Goal: Transaction & Acquisition: Book appointment/travel/reservation

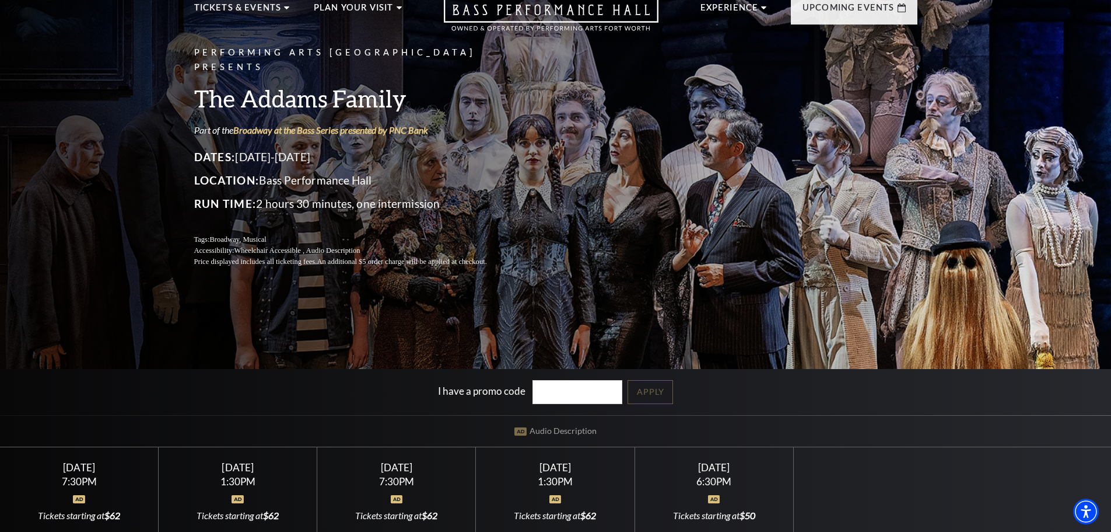
scroll to position [233, 0]
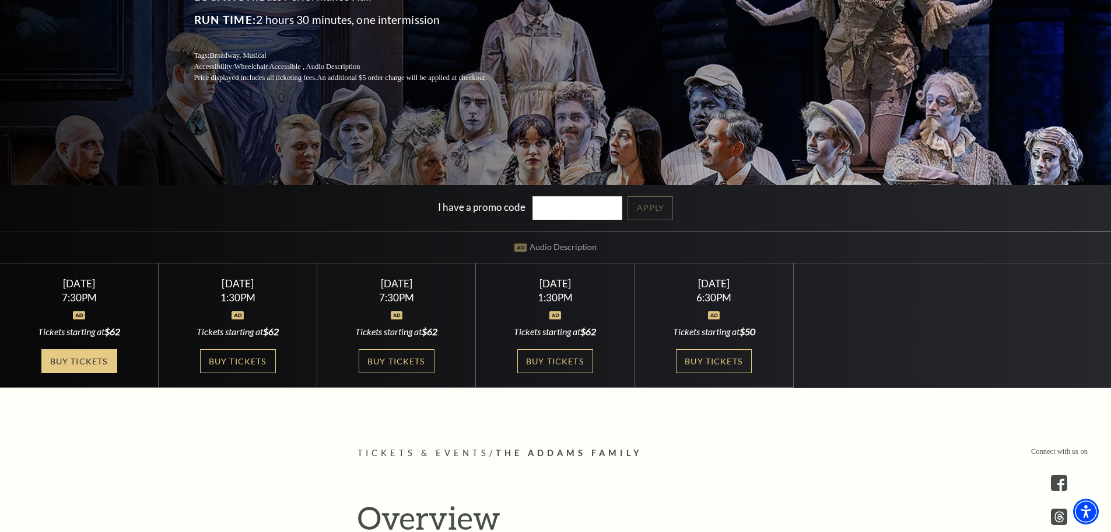
click at [83, 371] on link "Buy Tickets" at bounding box center [79, 361] width 76 height 24
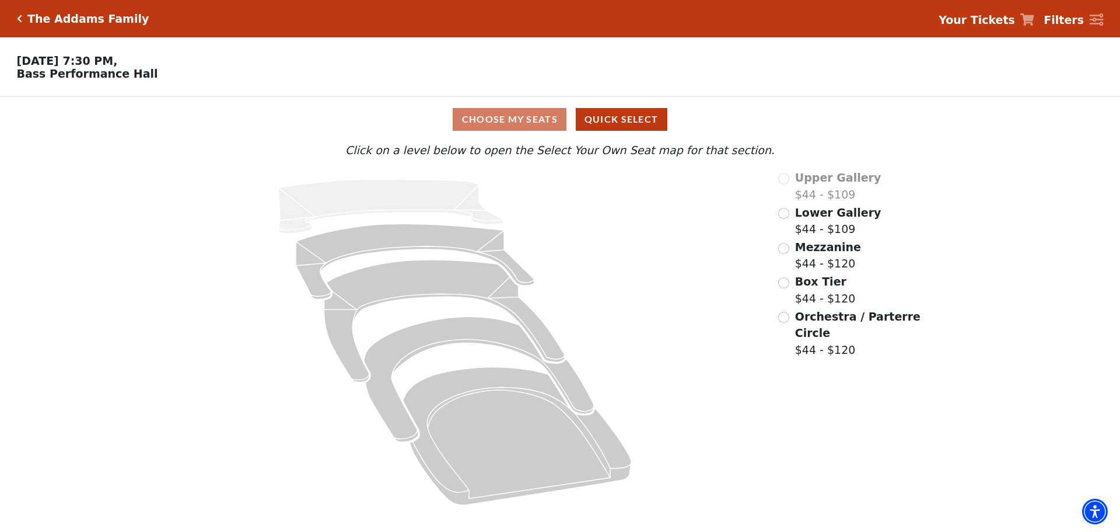
click at [788, 259] on div "Mezzanine $44 - $120" at bounding box center [850, 255] width 144 height 33
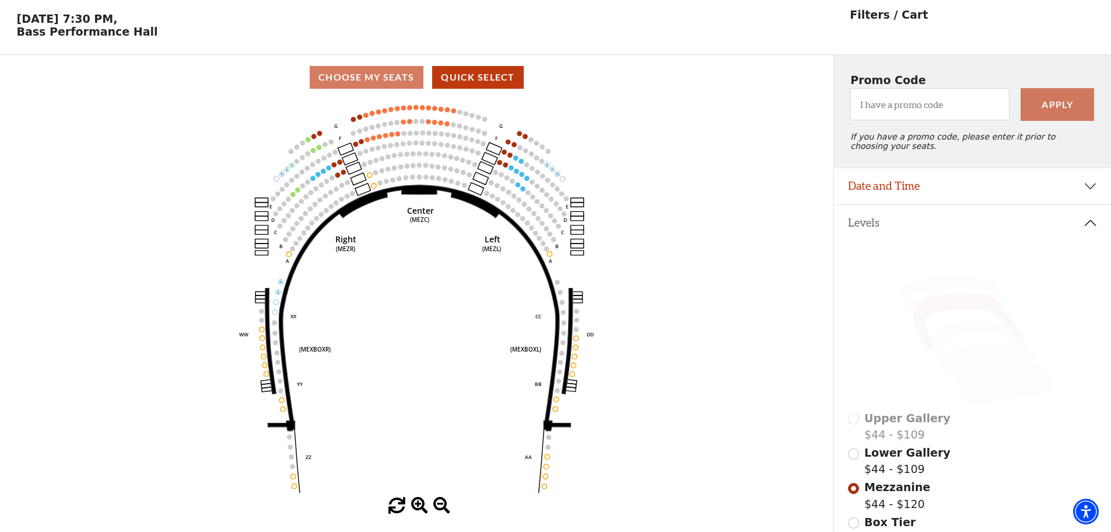
scroll to position [54, 0]
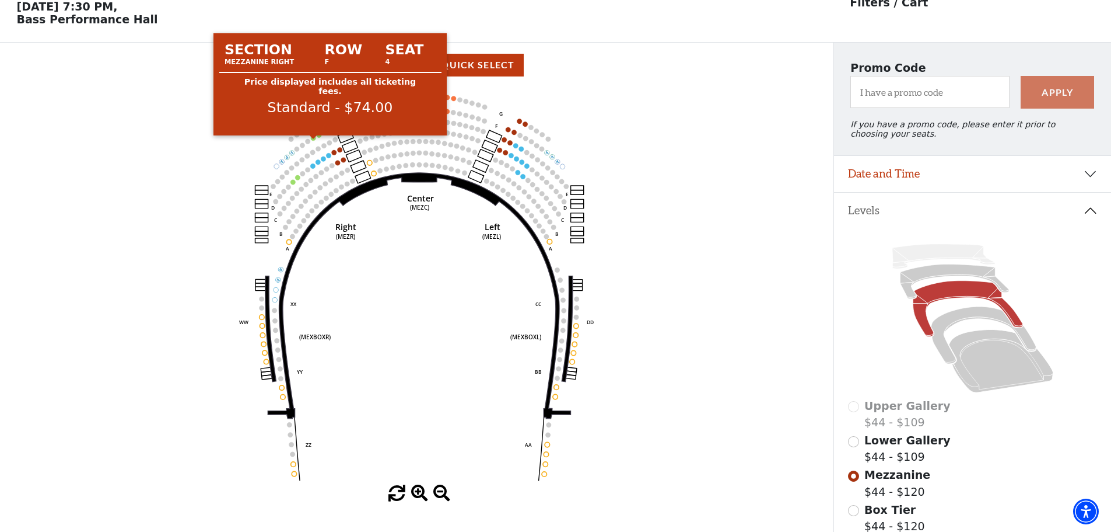
click at [312, 140] on circle at bounding box center [313, 137] width 5 height 5
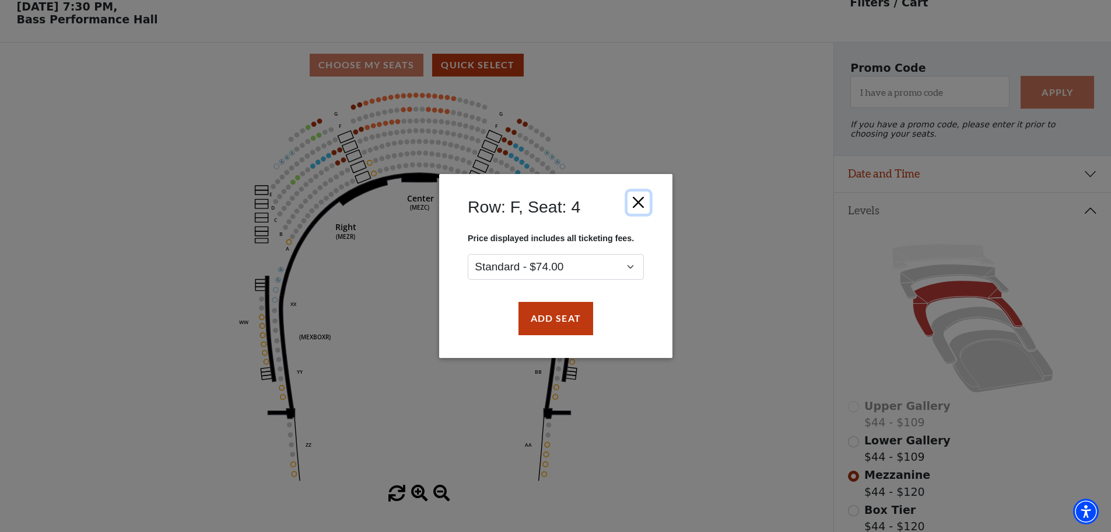
click at [634, 201] on button "Close" at bounding box center [638, 202] width 22 height 22
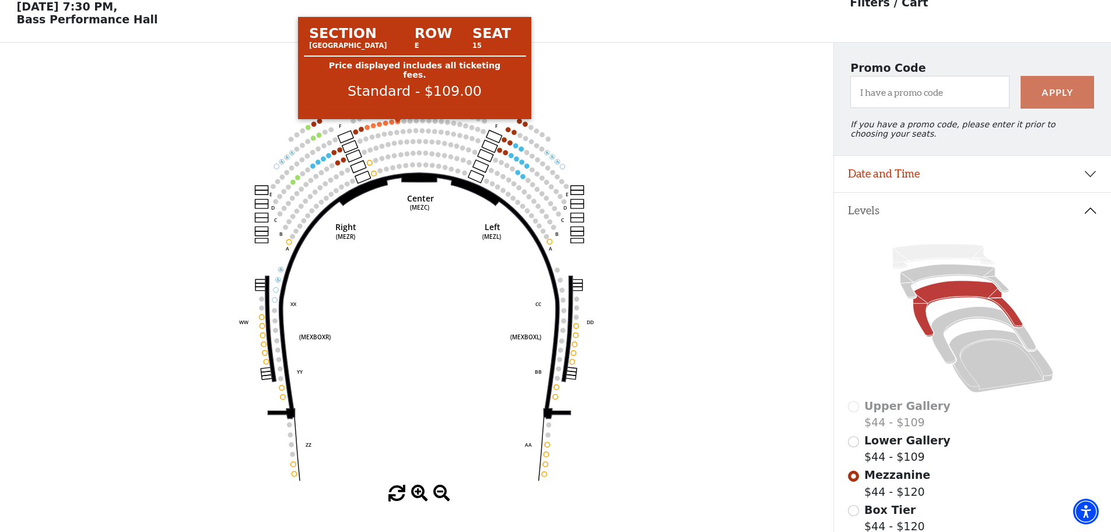
click at [399, 124] on circle at bounding box center [398, 121] width 5 height 5
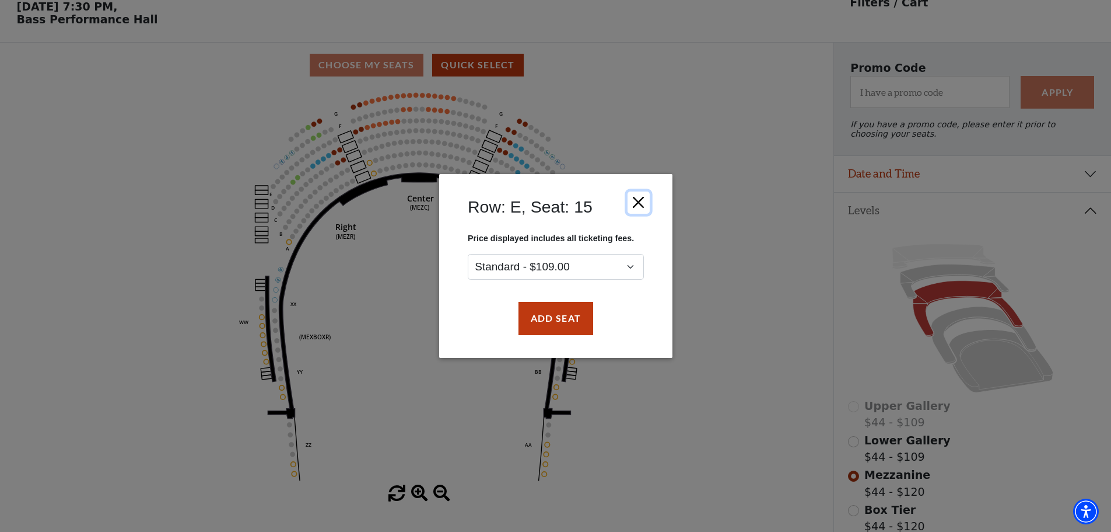
click at [634, 204] on button "Close" at bounding box center [638, 202] width 22 height 22
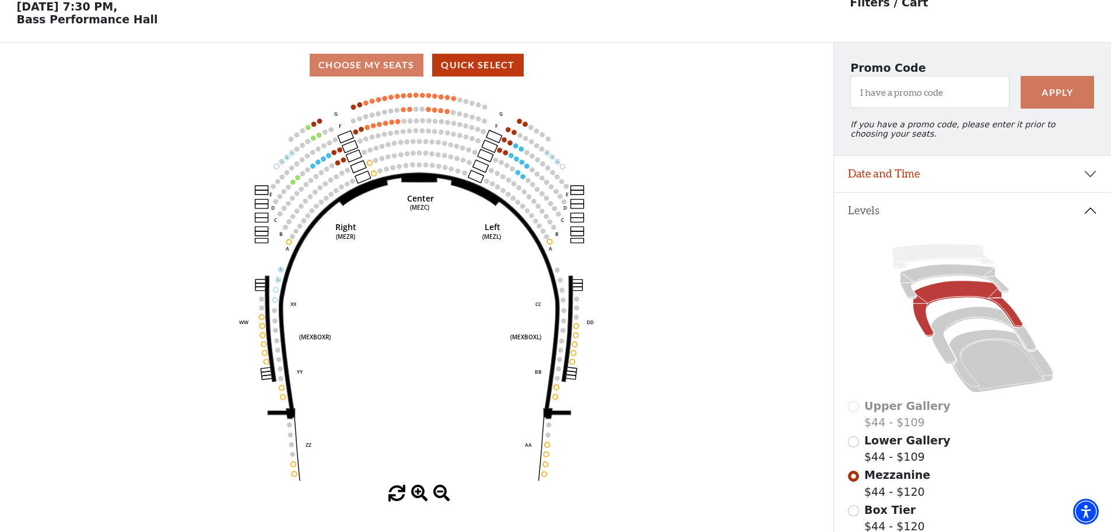
click at [328, 158] on use "Seat Selected" at bounding box center [329, 155] width 6 height 6
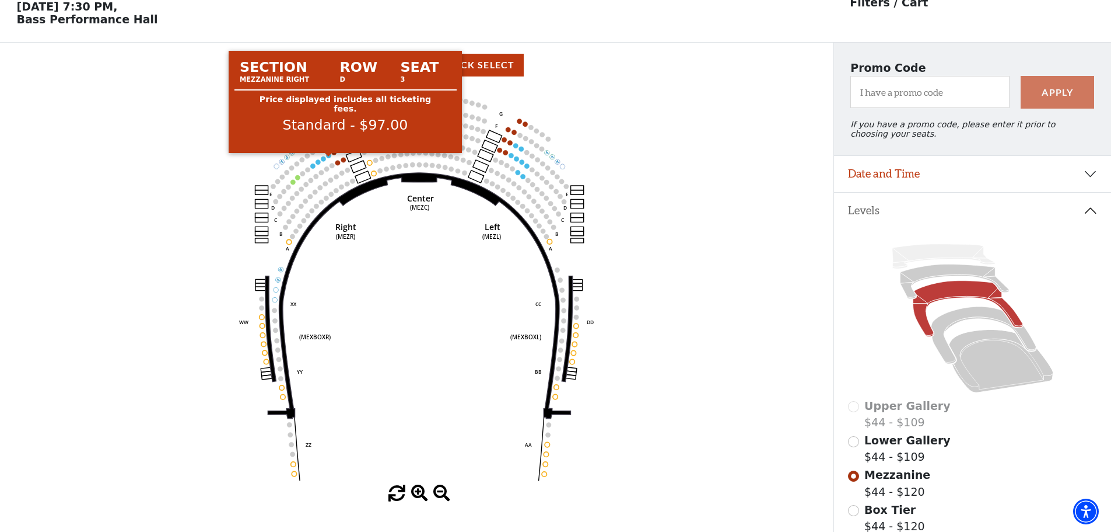
click at [328, 158] on circle at bounding box center [329, 155] width 5 height 5
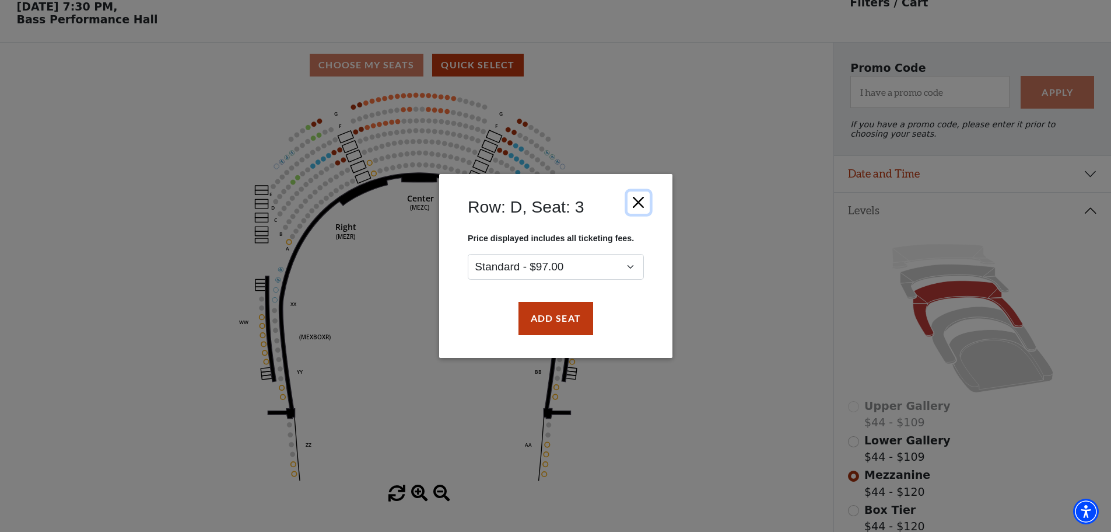
click at [638, 203] on button "Close" at bounding box center [638, 202] width 22 height 22
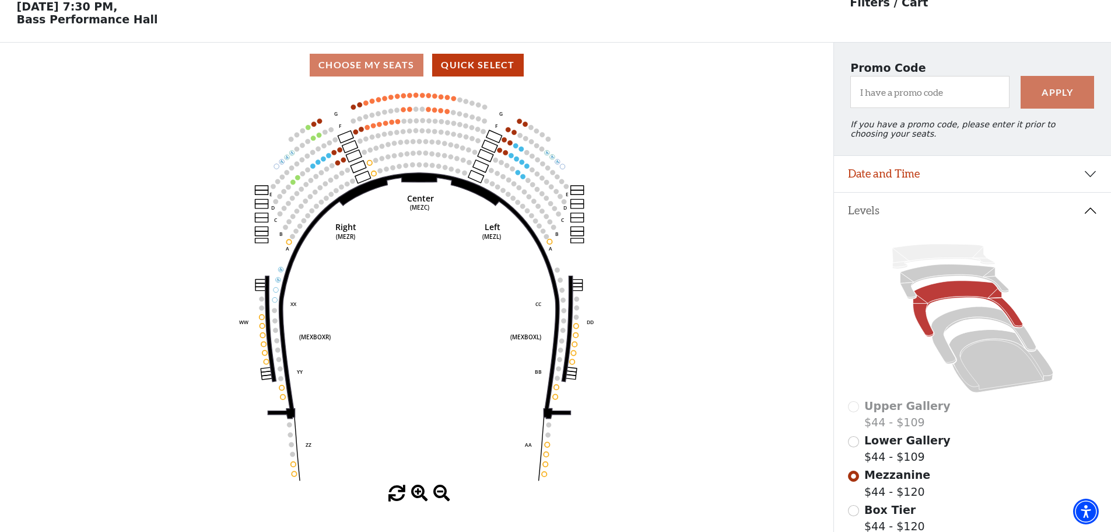
click at [391, 124] on icon "Center (MEZC) Right (MEZR) Left (MEZL) (MEXBOXR) (MEXBOXL) XX WW CC DD YY BB ZZ…" at bounding box center [416, 286] width 750 height 397
click at [390, 125] on use "Seat Selected" at bounding box center [392, 122] width 6 height 6
click at [391, 125] on use "Seat Selected" at bounding box center [392, 122] width 6 height 6
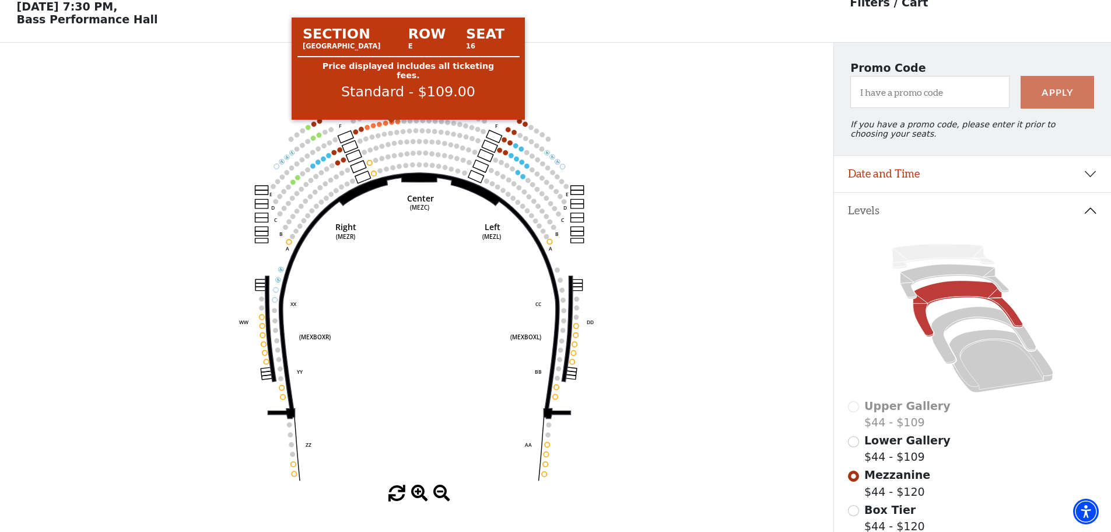
click at [391, 124] on circle at bounding box center [392, 122] width 5 height 5
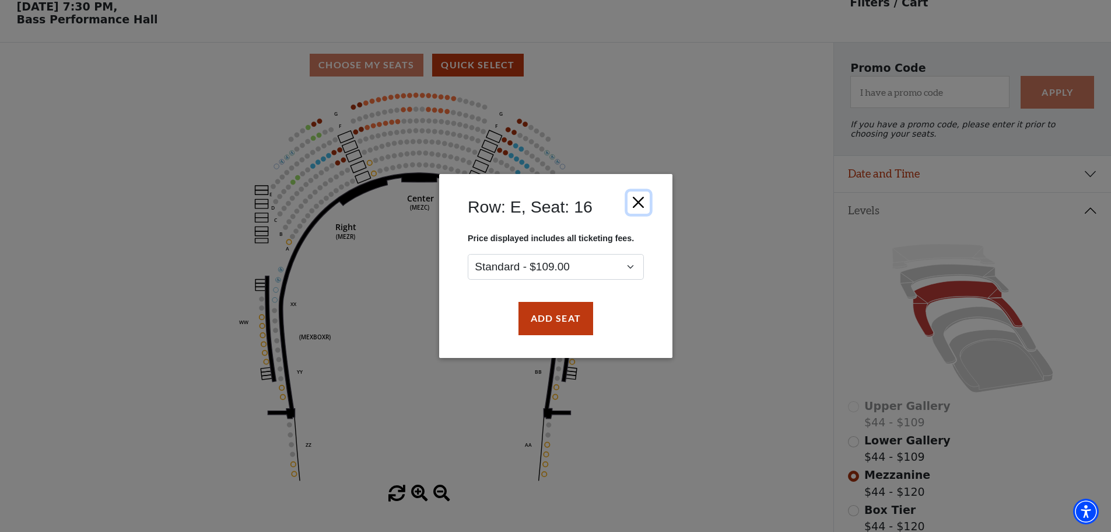
click at [632, 202] on button "Close" at bounding box center [638, 202] width 22 height 22
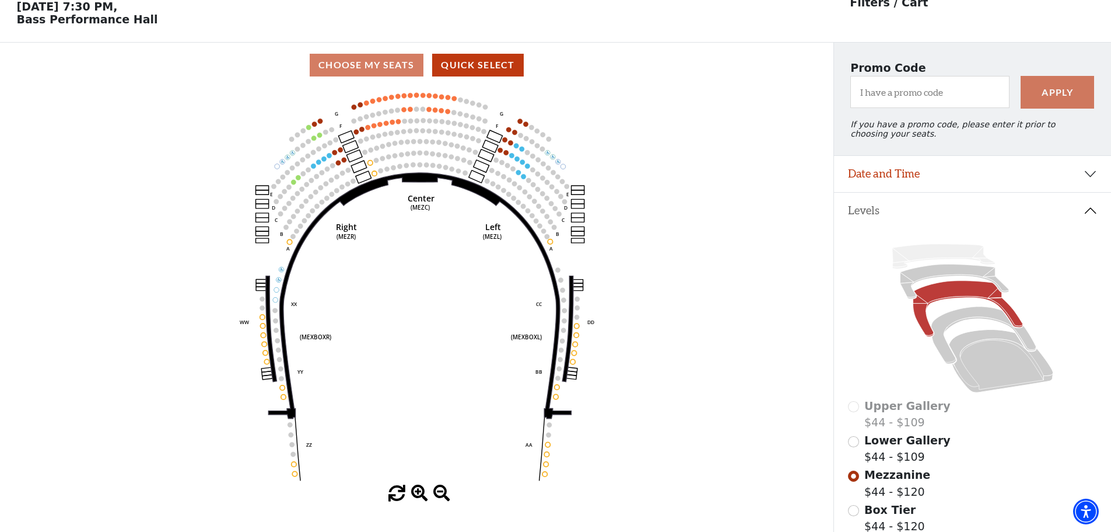
click at [525, 170] on icon "Center (MEZC) Right (MEZR) Left (MEZL) (MEXBOXR) (MEXBOXL) XX WW CC DD YY BB ZZ…" at bounding box center [416, 286] width 750 height 397
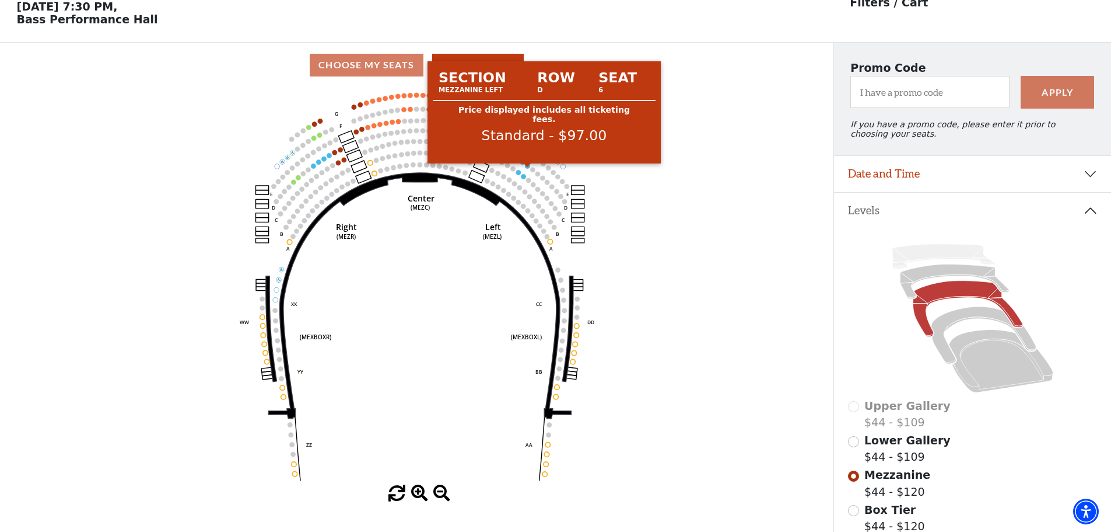
click at [526, 168] on circle at bounding box center [528, 165] width 5 height 5
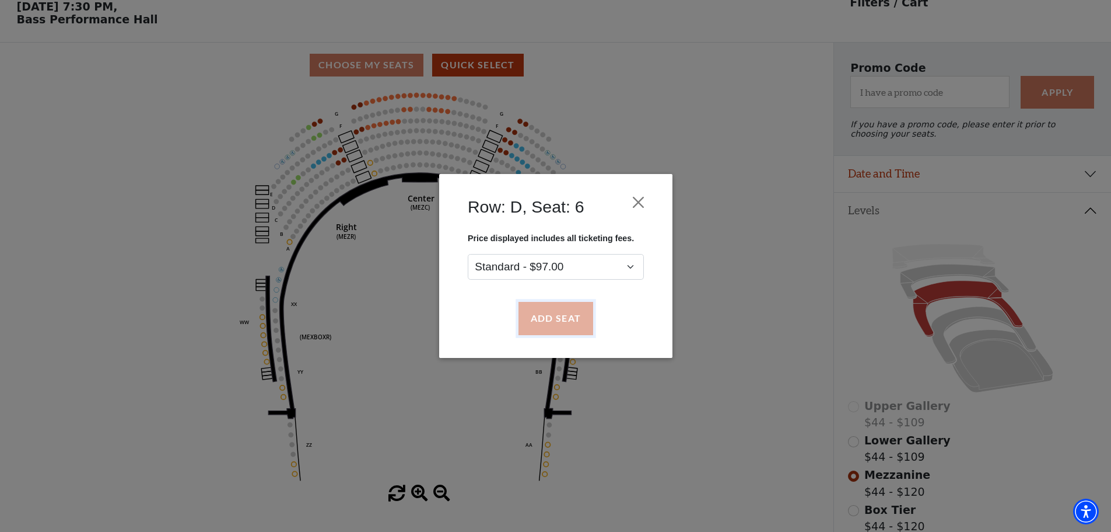
click at [557, 326] on button "Add Seat" at bounding box center [555, 318] width 75 height 33
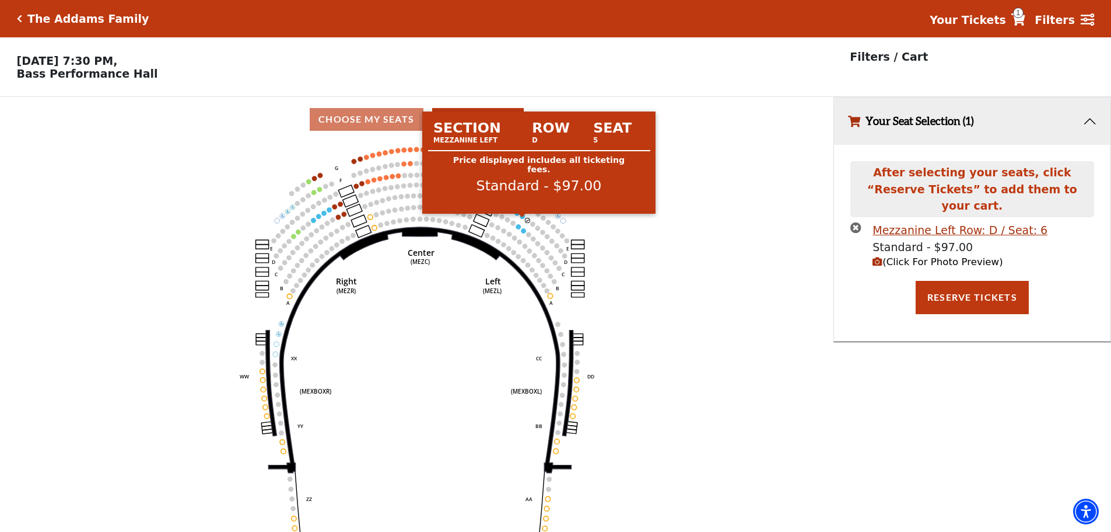
click at [522, 218] on circle at bounding box center [522, 216] width 5 height 5
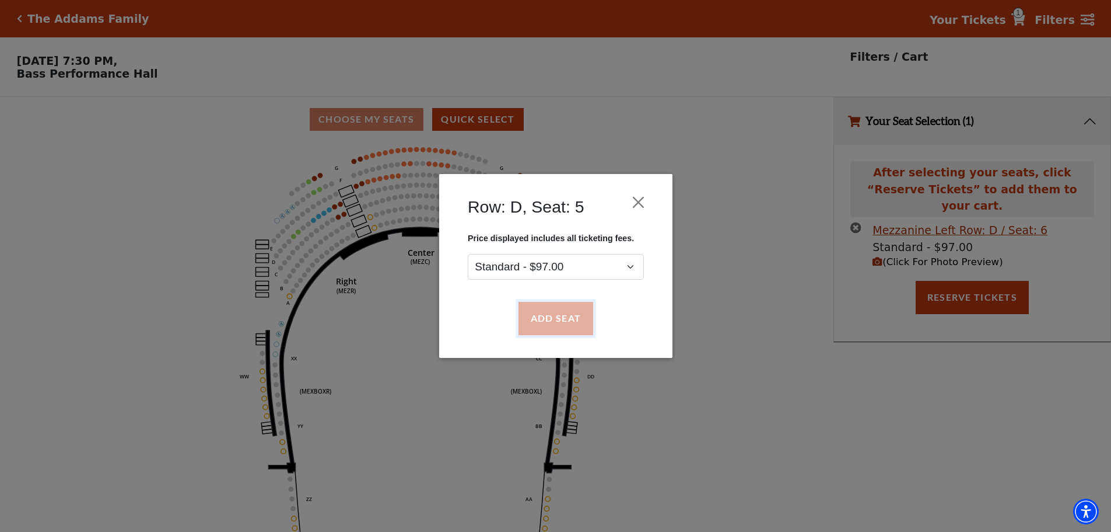
click at [544, 314] on button "Add Seat" at bounding box center [555, 318] width 75 height 33
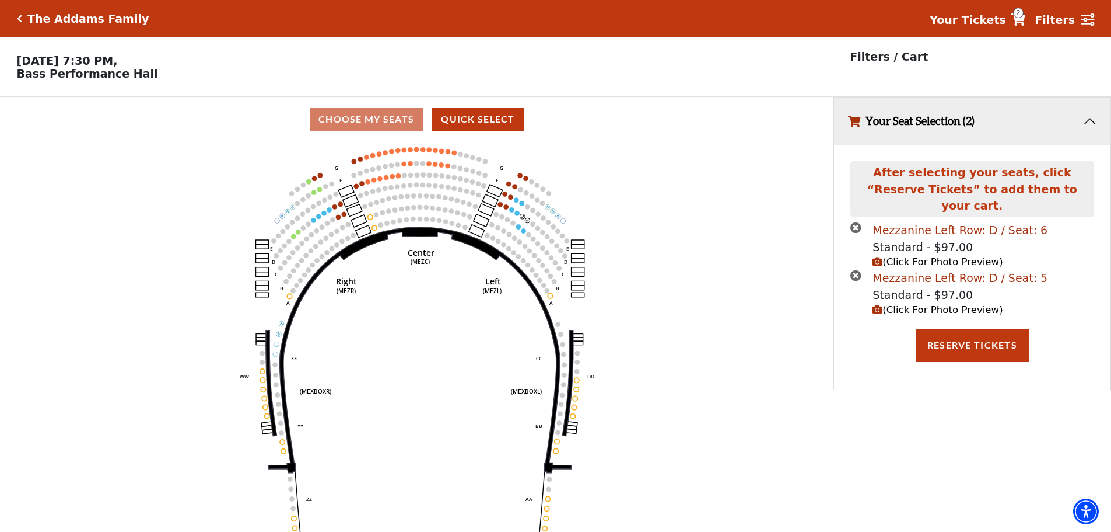
click at [515, 216] on use "Seat Selected" at bounding box center [518, 213] width 6 height 6
click at [516, 215] on circle at bounding box center [517, 213] width 5 height 5
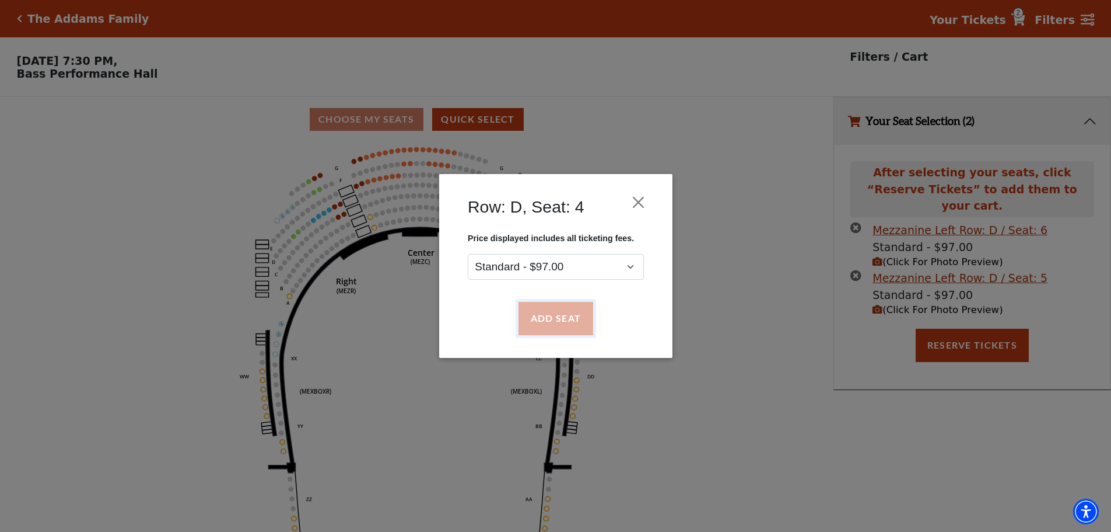
click at [540, 315] on button "Add Seat" at bounding box center [555, 318] width 75 height 33
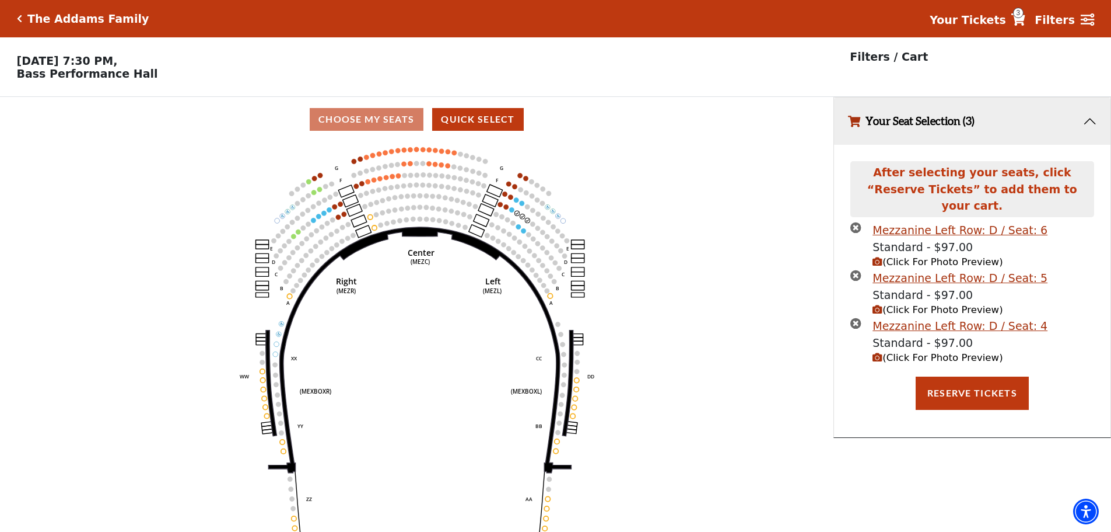
click at [511, 212] on circle at bounding box center [512, 209] width 5 height 5
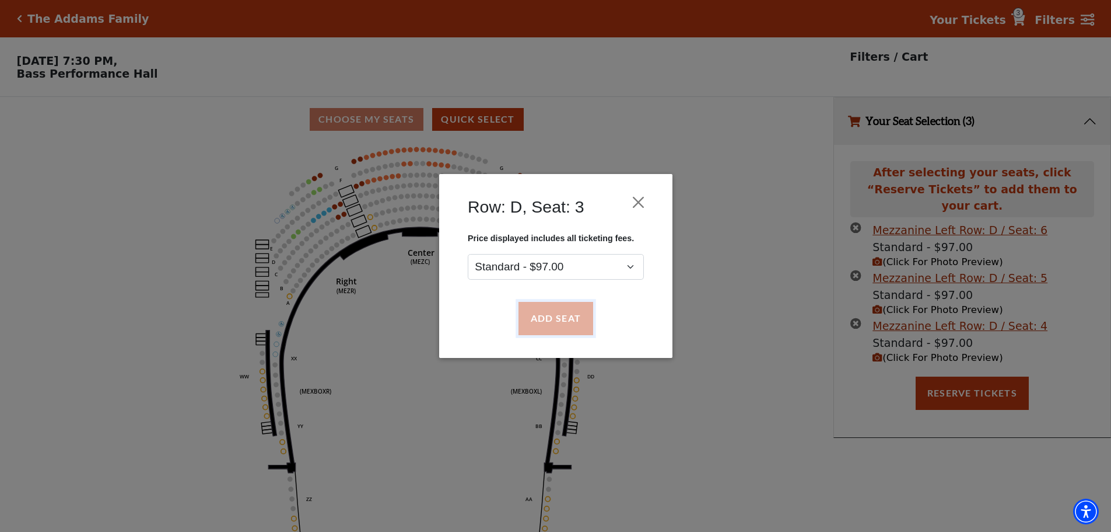
click at [543, 307] on button "Add Seat" at bounding box center [555, 318] width 75 height 33
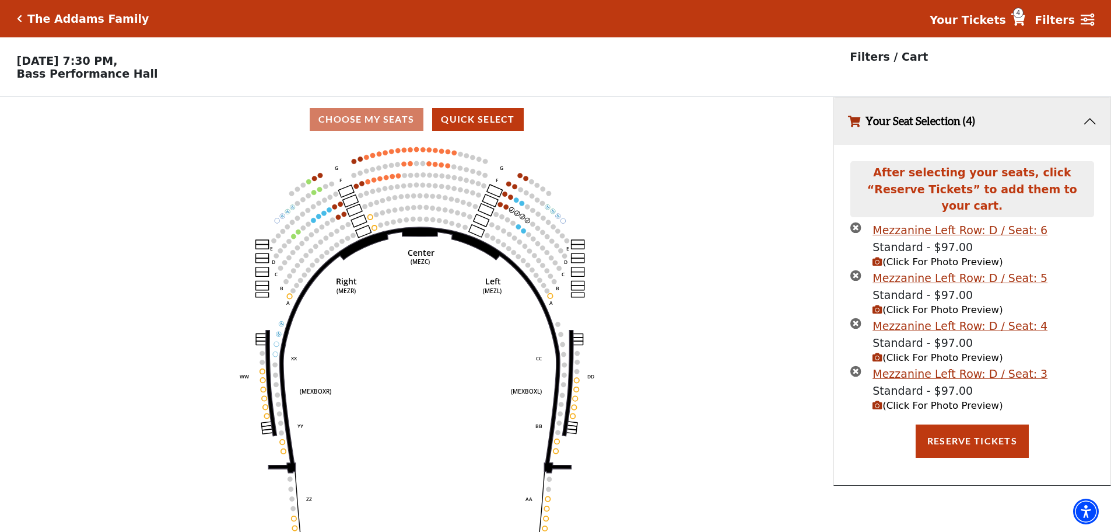
click at [938, 400] on span "(Click For Photo Preview)" at bounding box center [938, 405] width 130 height 11
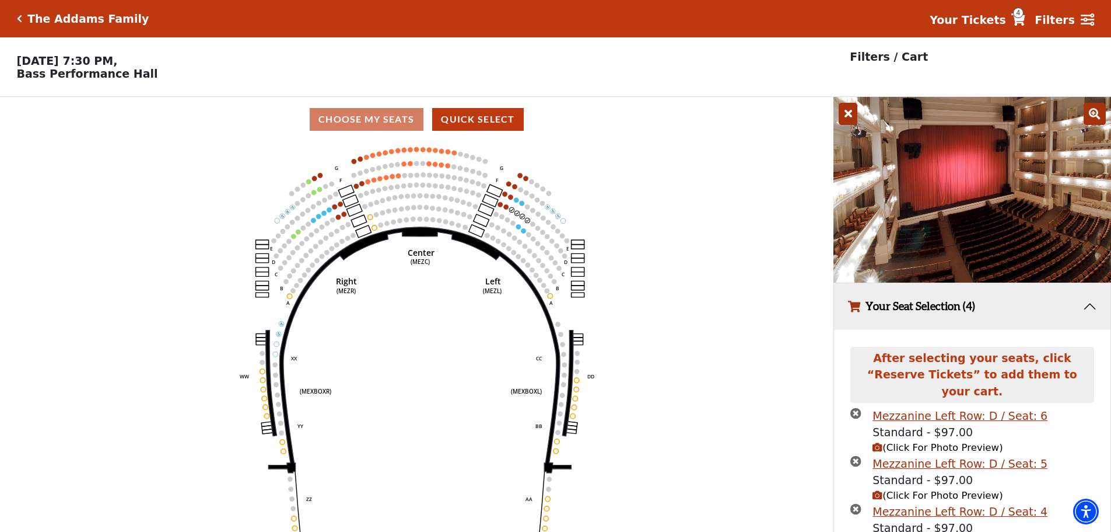
click at [739, 196] on icon "Center (MEZC) Right (MEZR) Left (MEZL) (MEXBOXR) (MEXBOXL) XX WW CC DD YY BB ZZ…" at bounding box center [416, 340] width 750 height 397
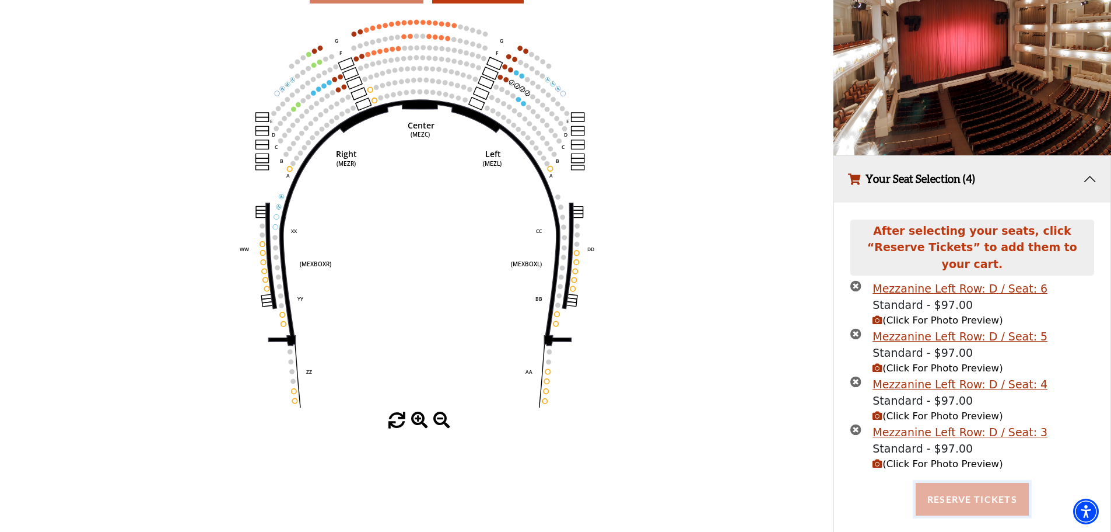
click at [962, 483] on button "Reserve Tickets" at bounding box center [972, 499] width 113 height 33
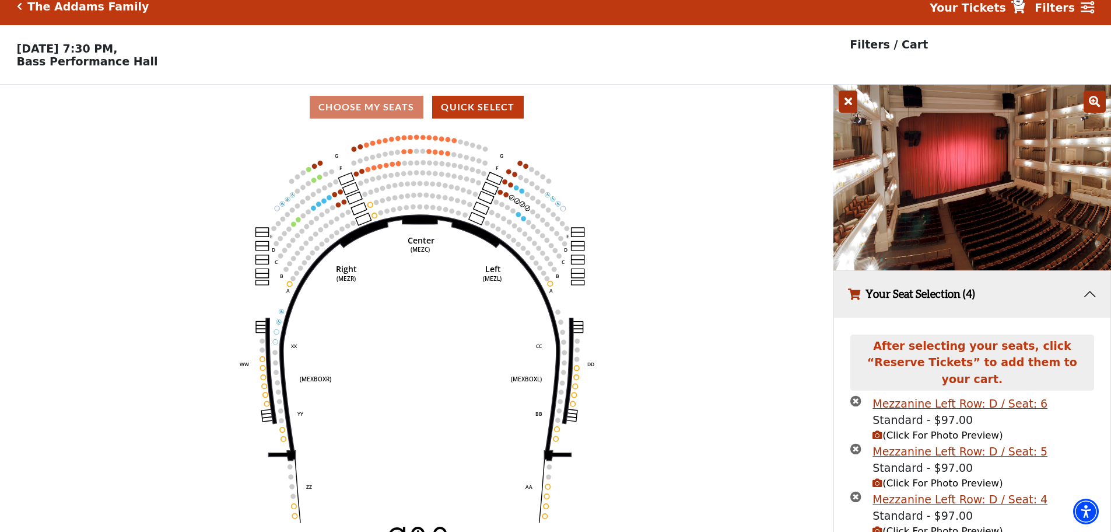
scroll to position [11, 0]
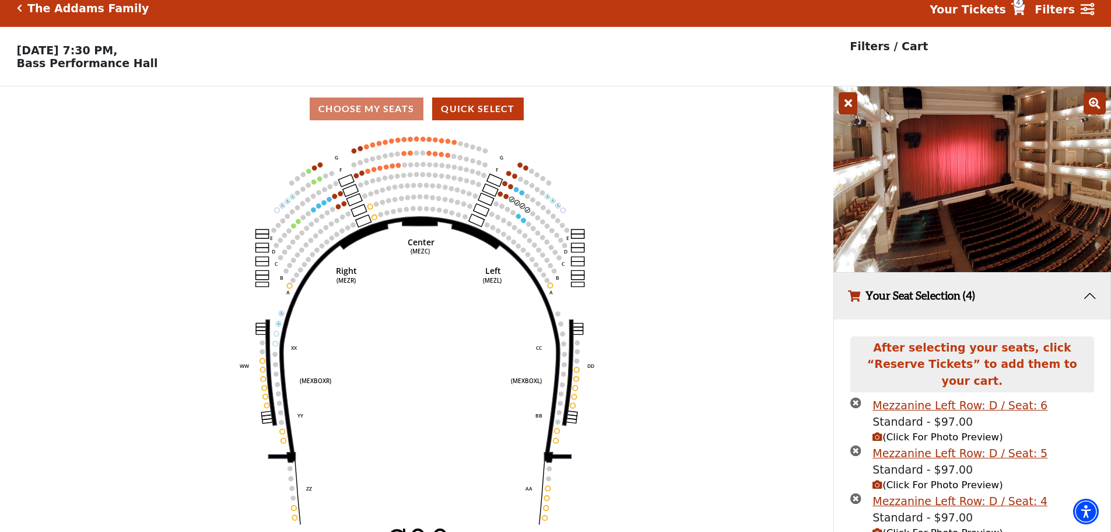
click at [23, 5] on div "The Addams Family" at bounding box center [85, 8] width 127 height 13
click at [21, 8] on icon "Click here to go back to filters" at bounding box center [19, 8] width 5 height 8
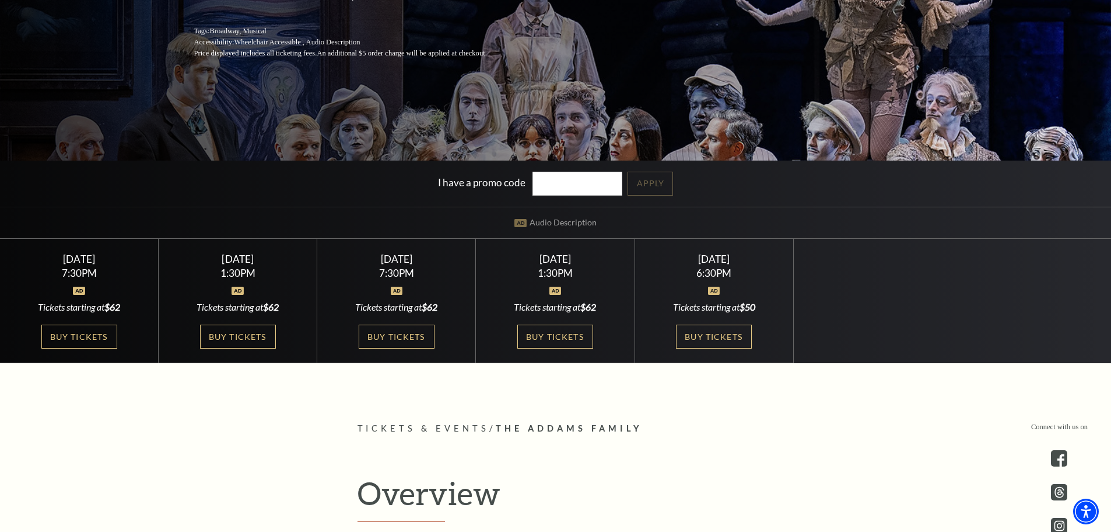
scroll to position [292, 0]
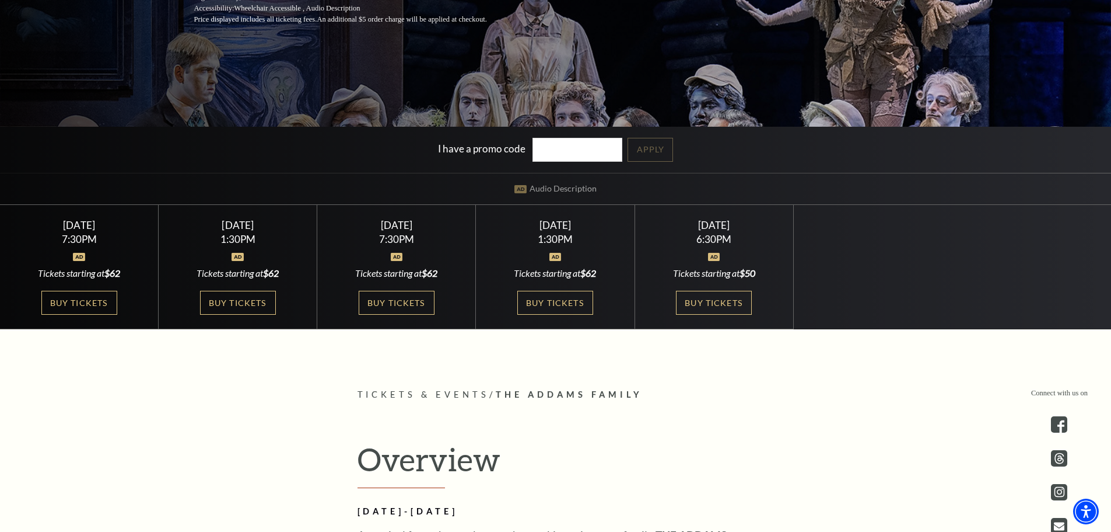
click at [708, 316] on div "Sunday October 26 6:30PM Tickets starting at $50 Buy Tickets" at bounding box center [714, 267] width 159 height 124
click at [705, 300] on link "Buy Tickets" at bounding box center [714, 303] width 76 height 24
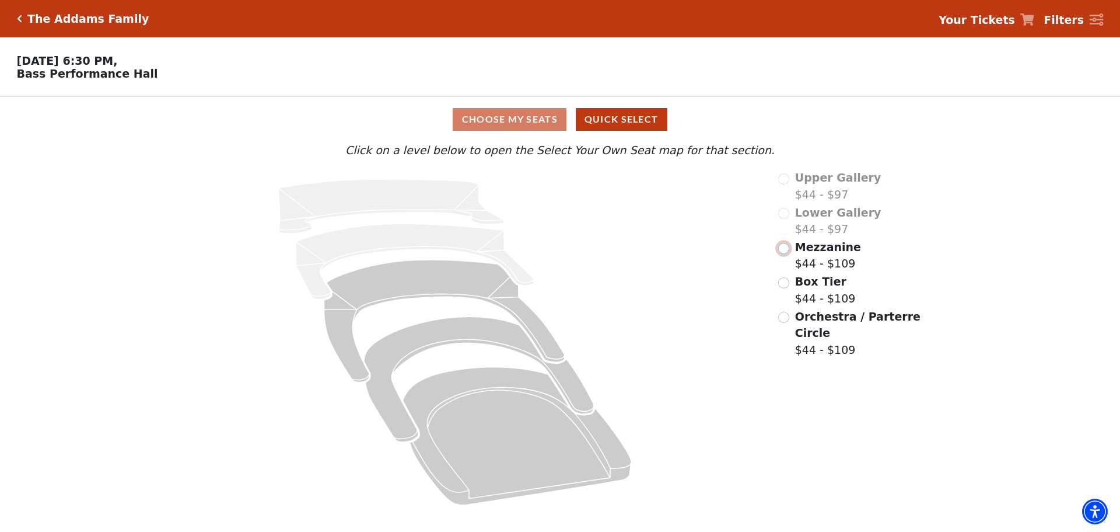
click at [783, 251] on input "Mezzanine$44 - $109\a" at bounding box center [783, 248] width 11 height 11
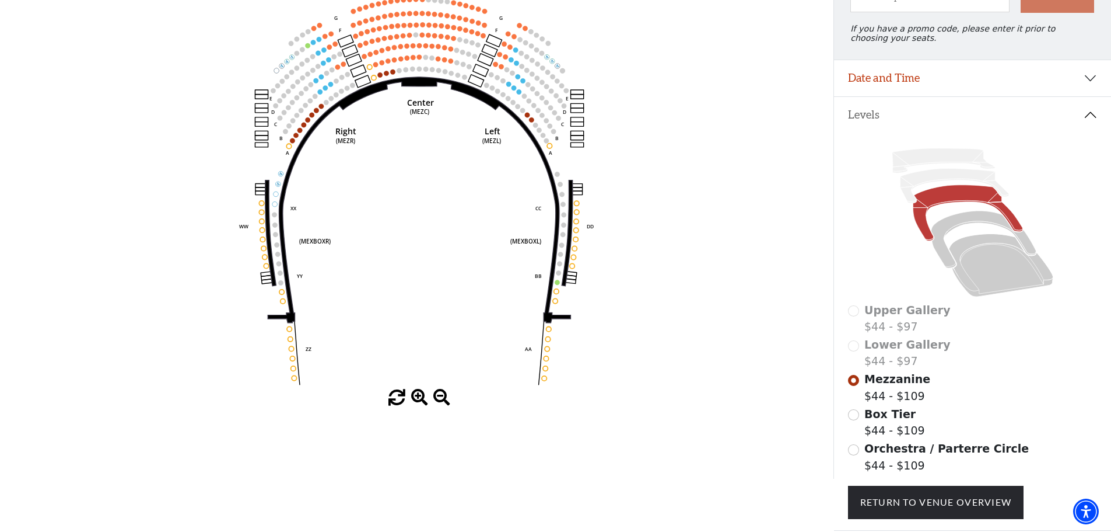
scroll to position [171, 0]
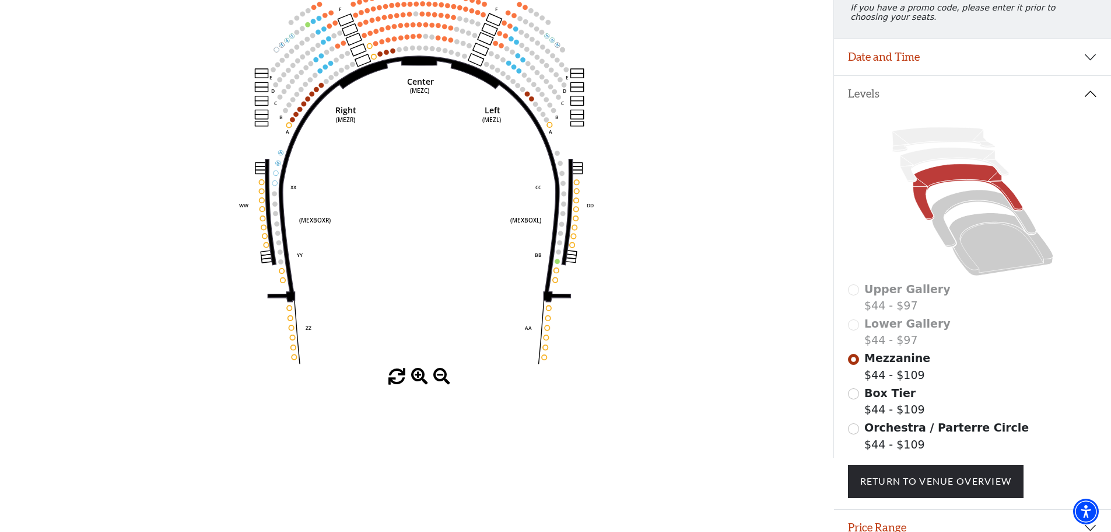
click at [858, 406] on div "Box Tier $44 - $109" at bounding box center [973, 400] width 250 height 33
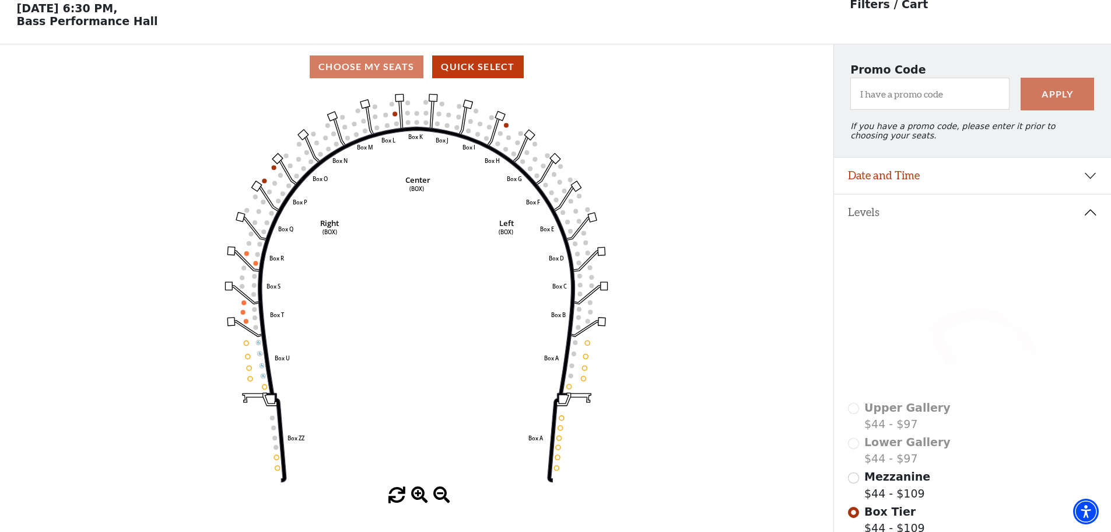
scroll to position [54, 0]
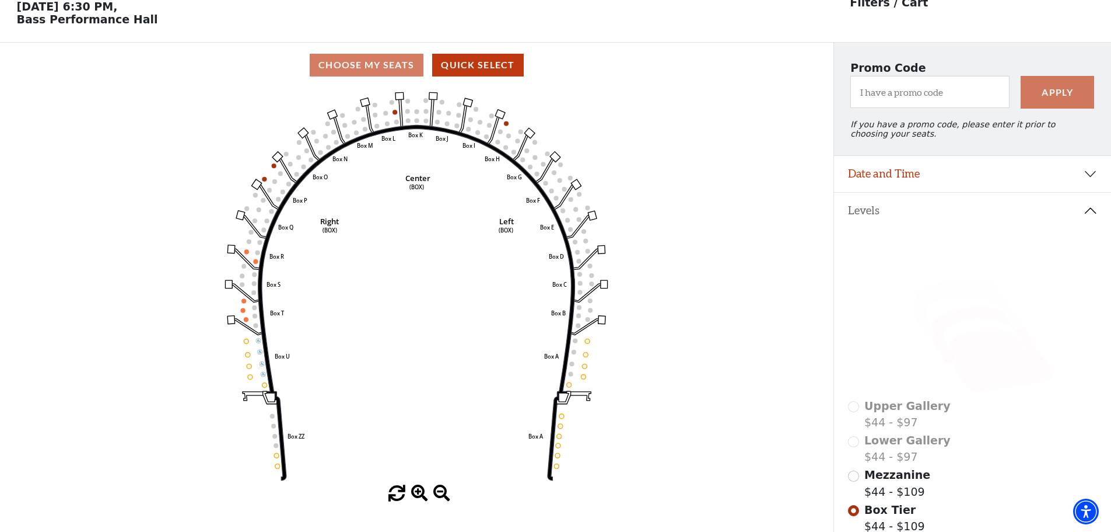
click at [977, 359] on icon at bounding box center [1001, 361] width 104 height 63
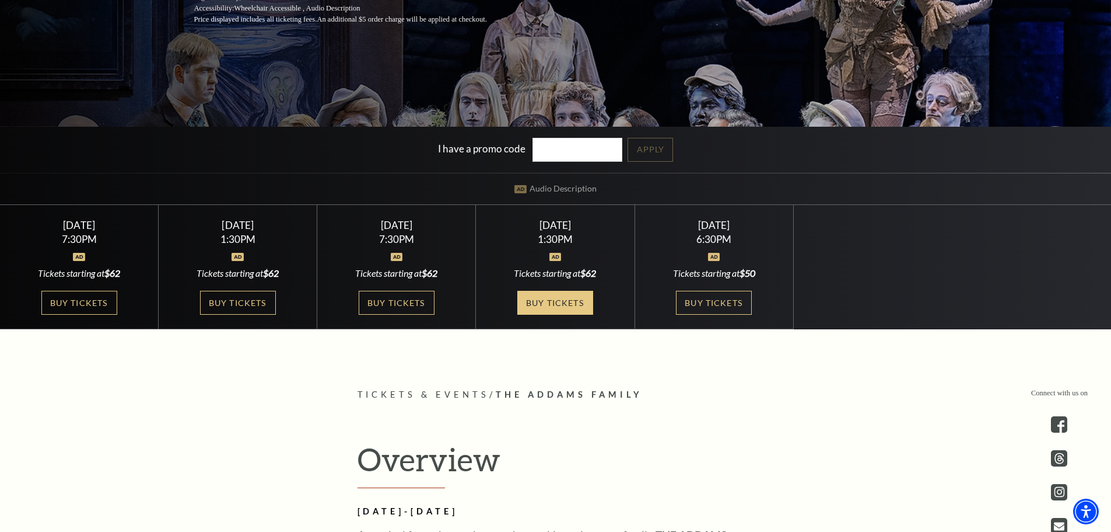
click at [539, 298] on link "Buy Tickets" at bounding box center [556, 303] width 76 height 24
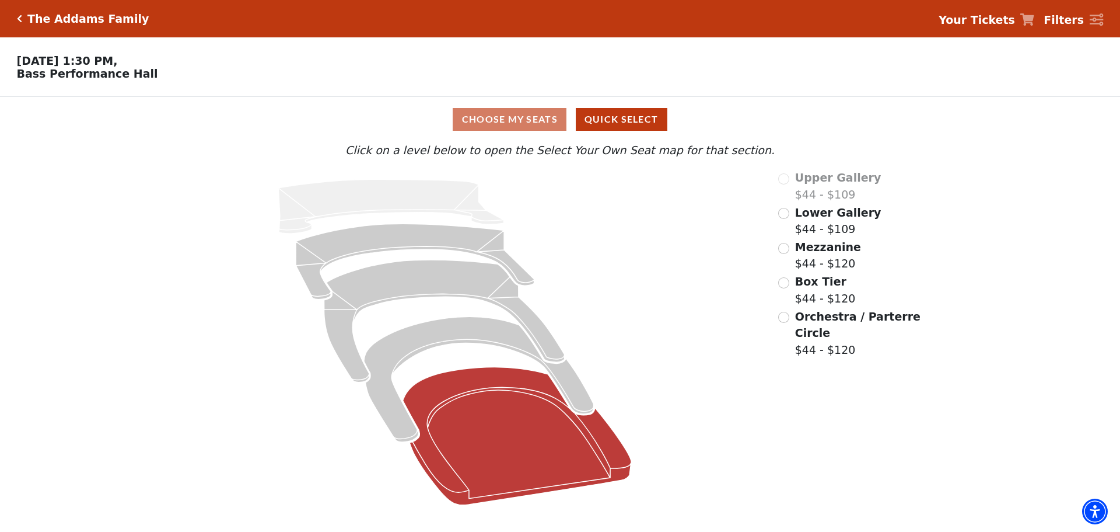
click at [485, 382] on icon at bounding box center [517, 436] width 229 height 138
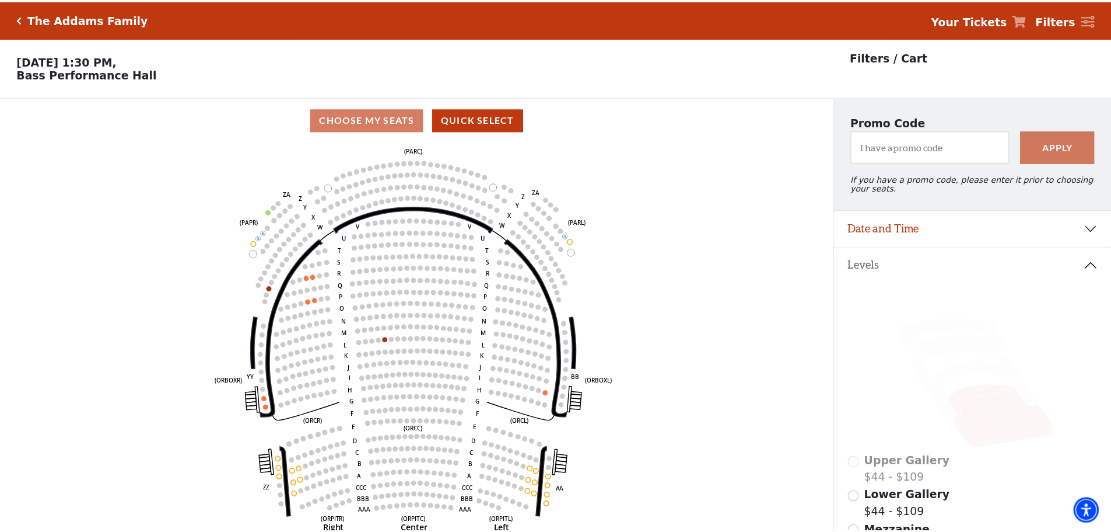
scroll to position [54, 0]
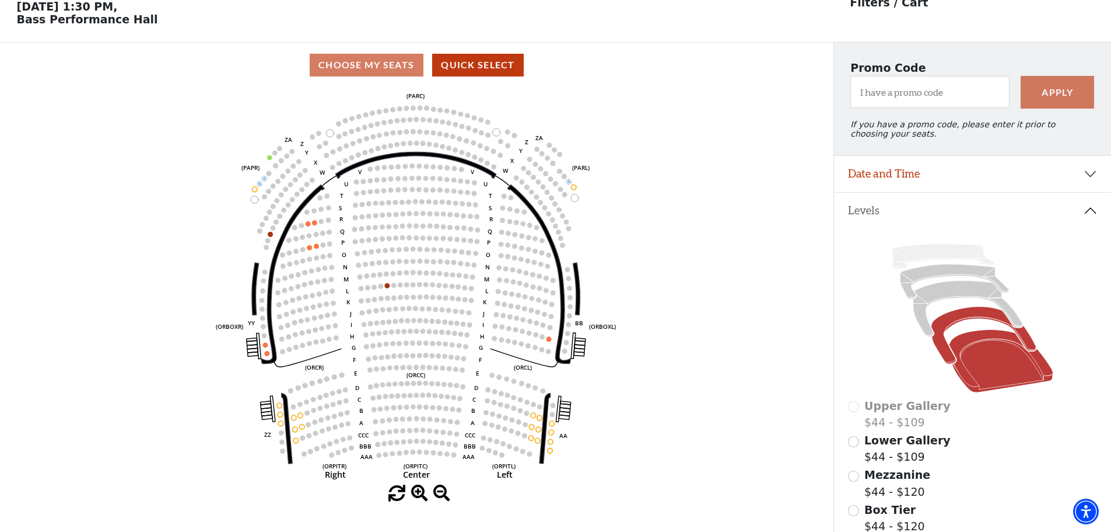
click at [953, 327] on icon at bounding box center [983, 335] width 105 height 57
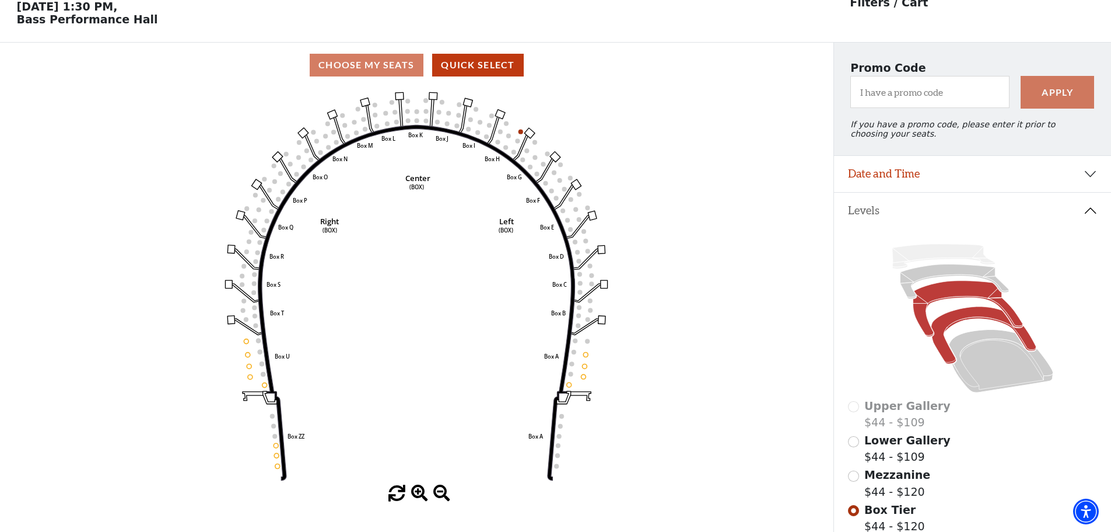
click at [945, 296] on icon at bounding box center [968, 309] width 110 height 56
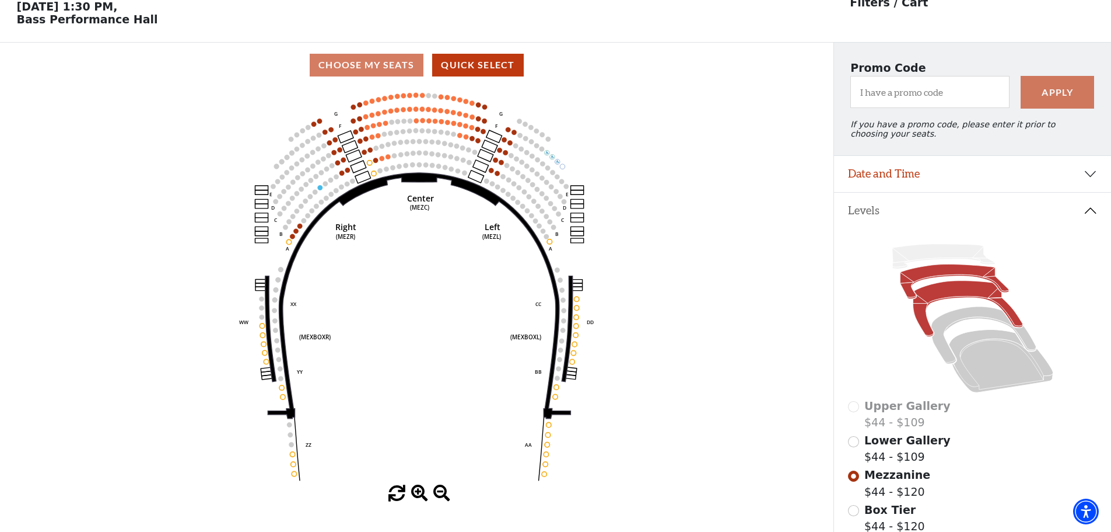
click at [941, 285] on icon at bounding box center [954, 281] width 109 height 34
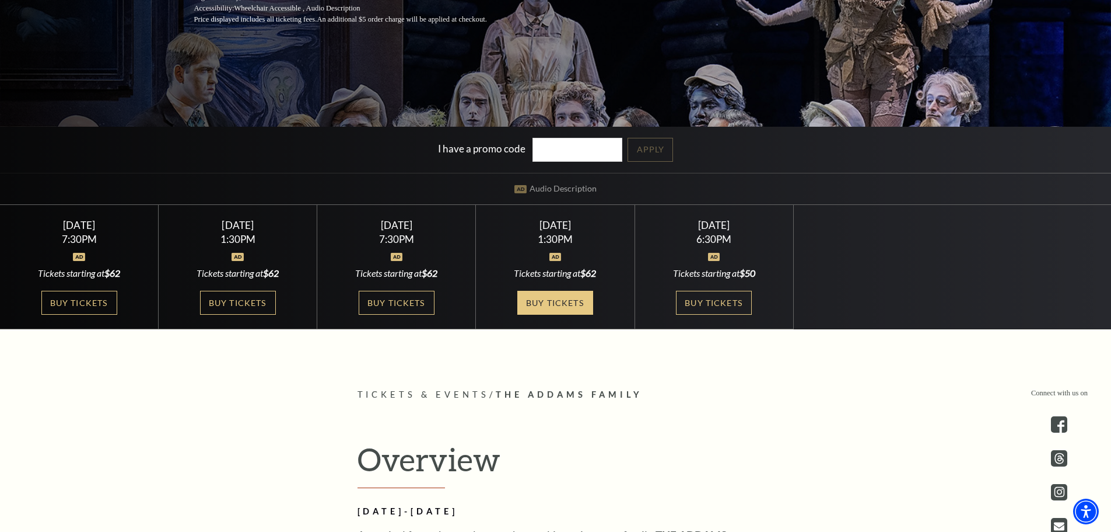
click at [572, 303] on link "Buy Tickets" at bounding box center [556, 303] width 76 height 24
click at [410, 296] on link "Buy Tickets" at bounding box center [397, 303] width 76 height 24
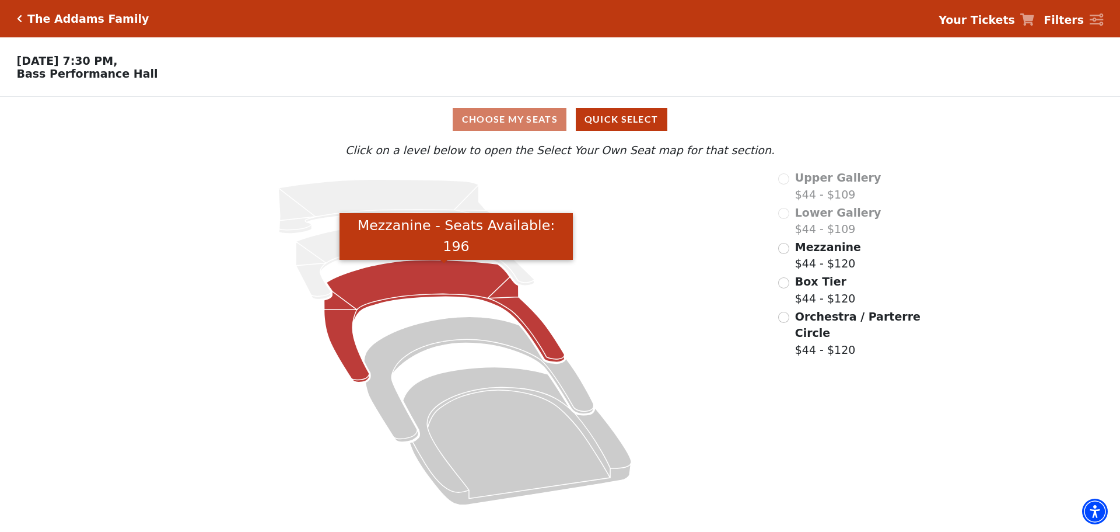
click at [459, 289] on icon "Mezzanine - Seats Available: 196" at bounding box center [444, 321] width 240 height 123
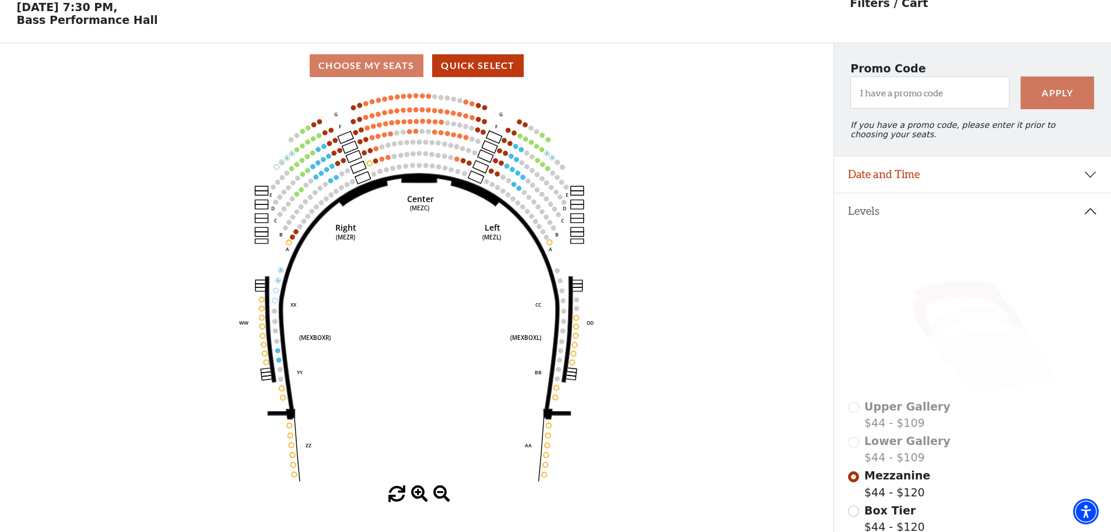
scroll to position [54, 0]
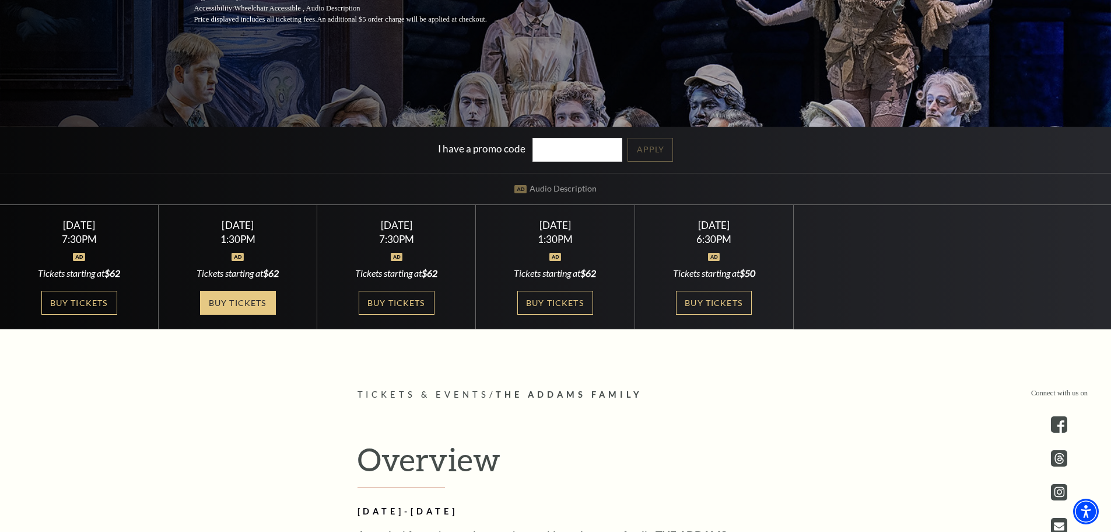
click at [232, 314] on link "Buy Tickets" at bounding box center [238, 303] width 76 height 24
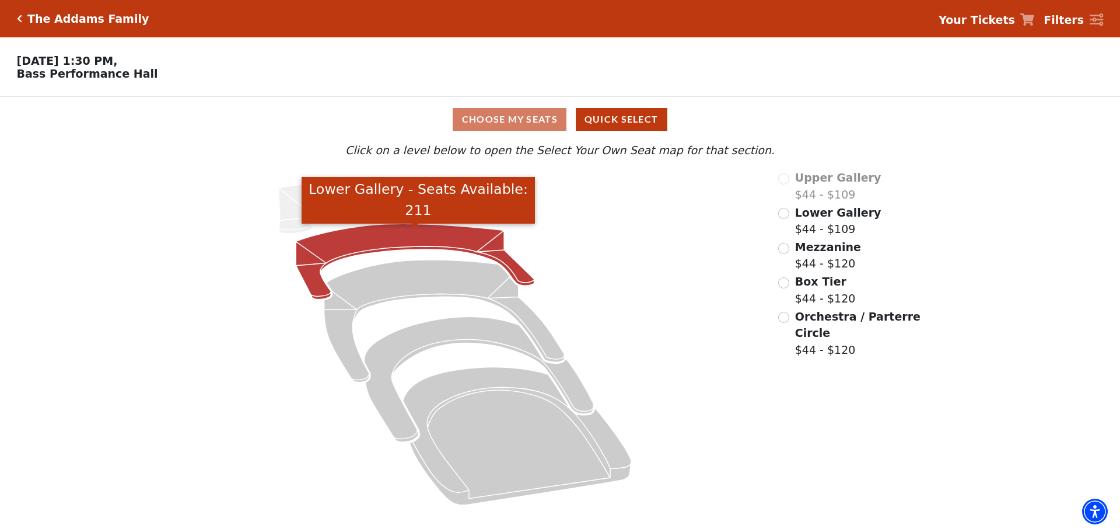
click at [484, 257] on icon "Lower Gallery - Seats Available: 211" at bounding box center [415, 261] width 239 height 76
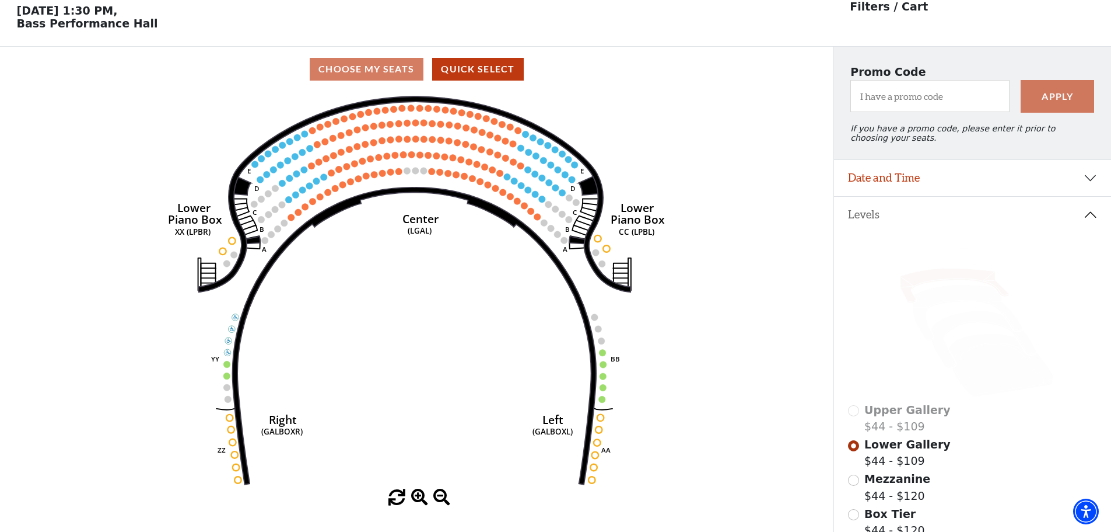
scroll to position [54, 0]
